Goal: Find contact information

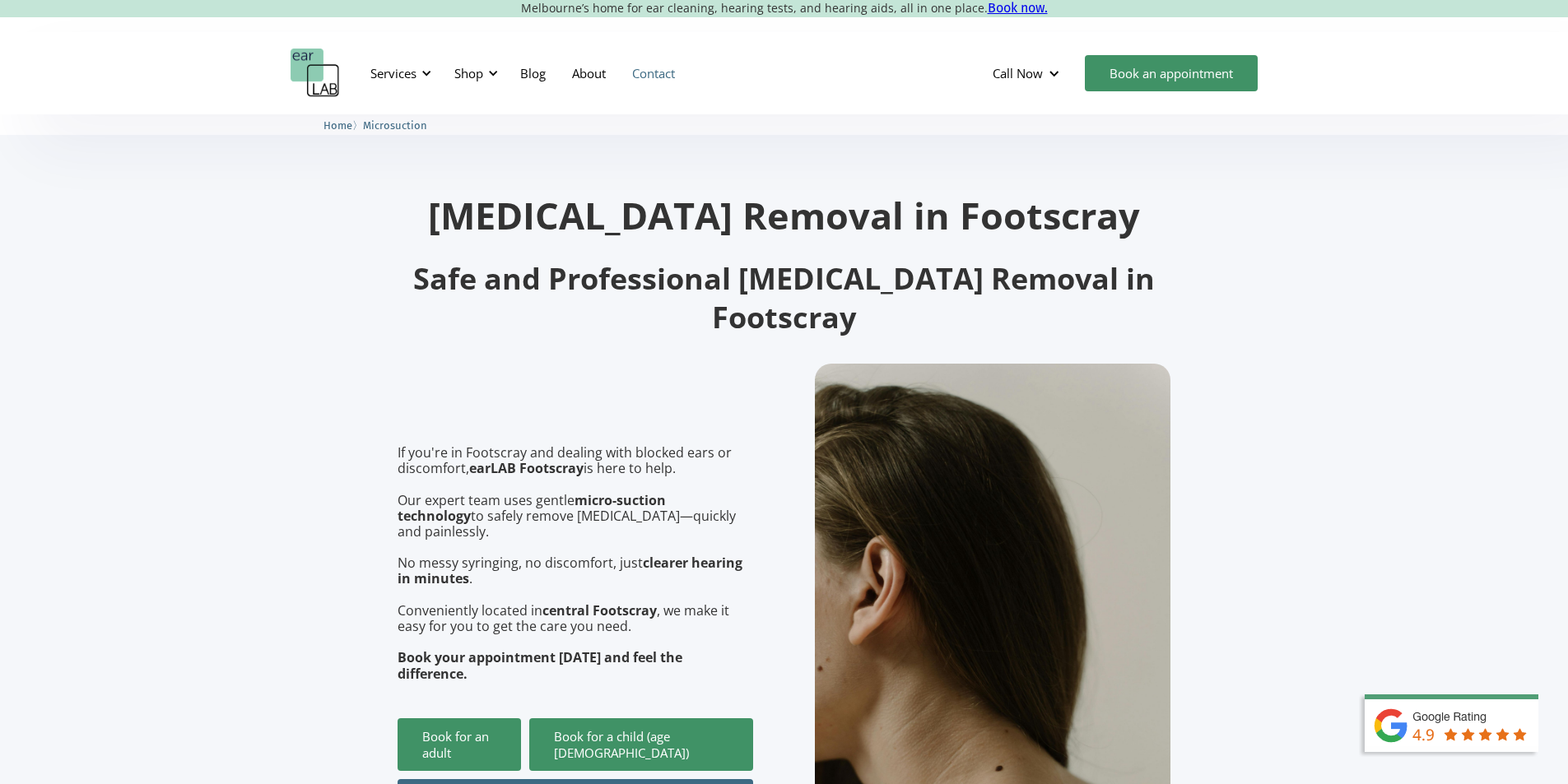
click at [656, 72] on link "Contact" at bounding box center [654, 73] width 69 height 48
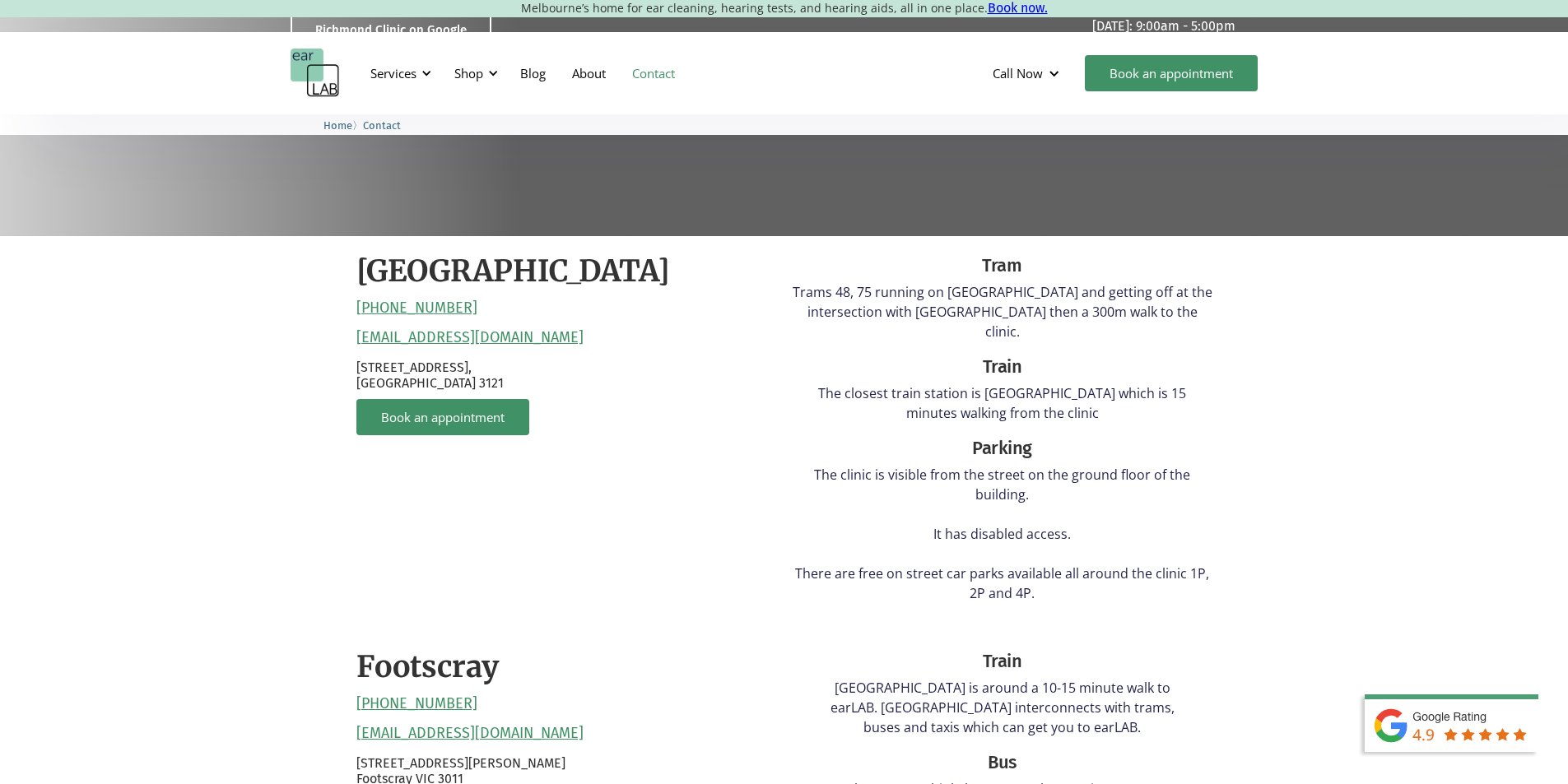
scroll to position [576, 0]
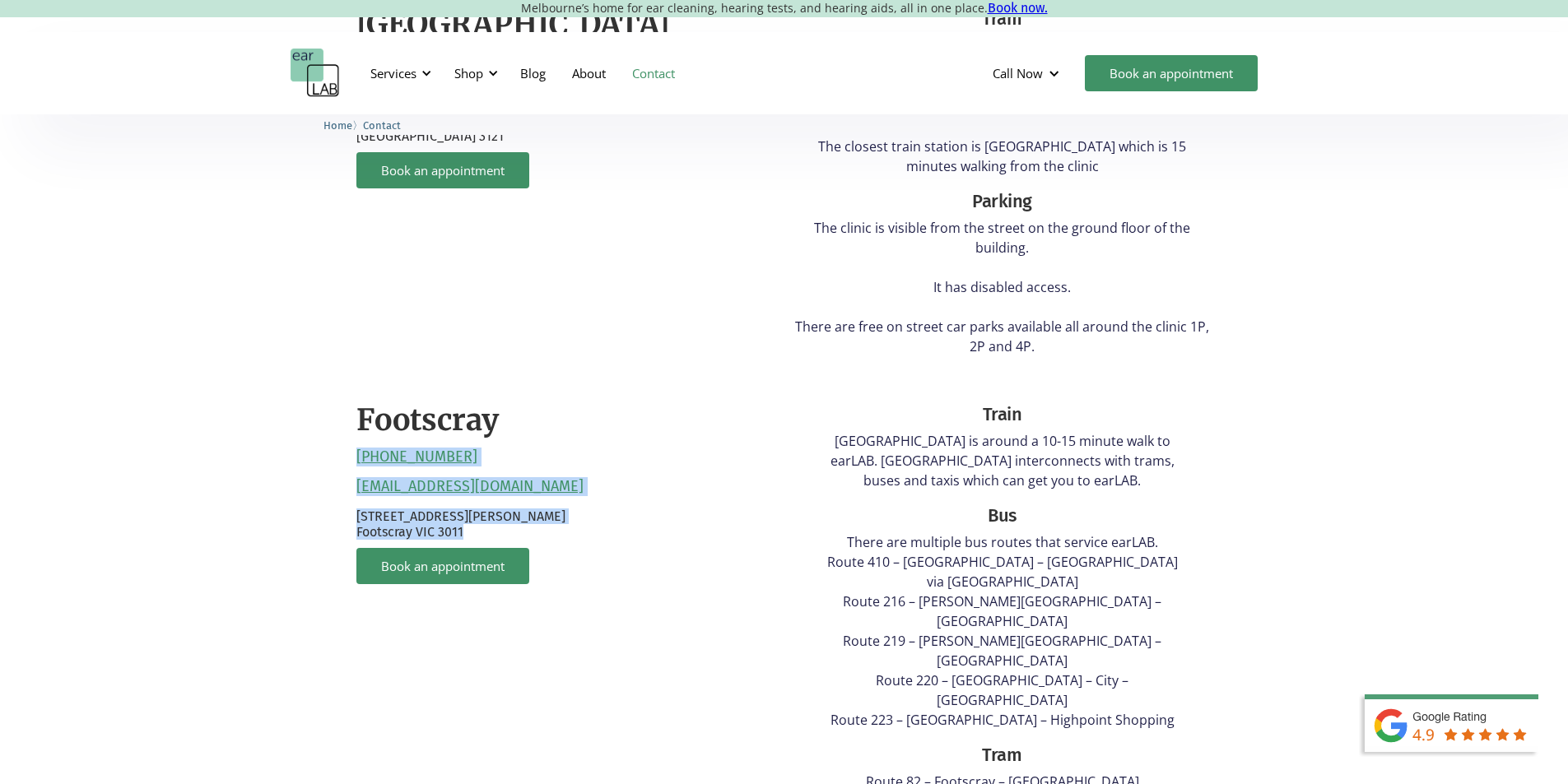
drag, startPoint x: 525, startPoint y: 517, endPoint x: 335, endPoint y: 443, distance: 203.9
click at [335, 443] on div "[GEOGRAPHIC_DATA] [PHONE_NUMBER] [EMAIL_ADDRESS][DOMAIN_NAME] [STREET_ADDRESS] …" at bounding box center [784, 562] width 1568 height 1146
copy div "[PHONE_NUMBER] [EMAIL_ADDRESS][DOMAIN_NAME] [STREET_ADDRESS][PERSON_NAME]"
